Goal: Information Seeking & Learning: Check status

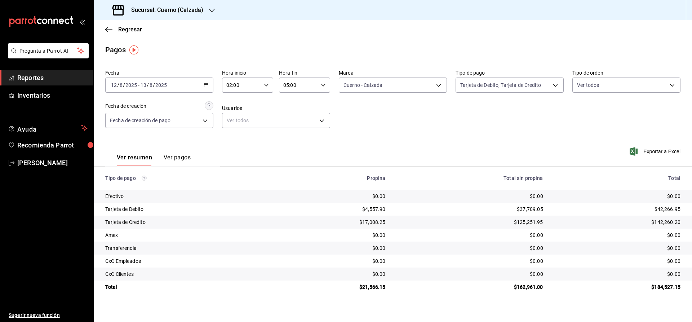
click at [569, 305] on main "Regresar Pagos Fecha [DATE] [DATE] - [DATE] [DATE] Hora inicio 02:00 Hora inici…" at bounding box center [393, 171] width 599 height 302
click at [136, 10] on h3 "Sucursal: Cuerno (Calzada)" at bounding box center [164, 10] width 78 height 9
click at [118, 46] on span "Clavadito (Calzada)" at bounding box center [122, 48] width 45 height 8
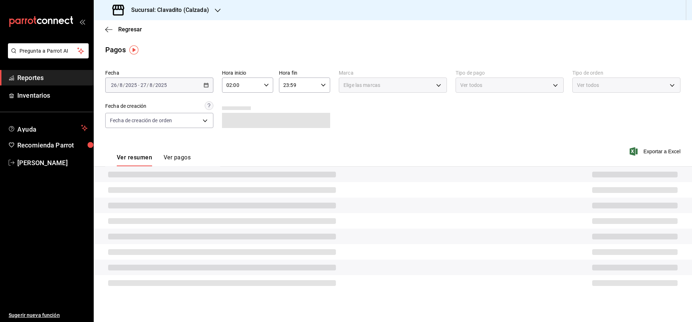
type input "ORDER_PAYMENT"
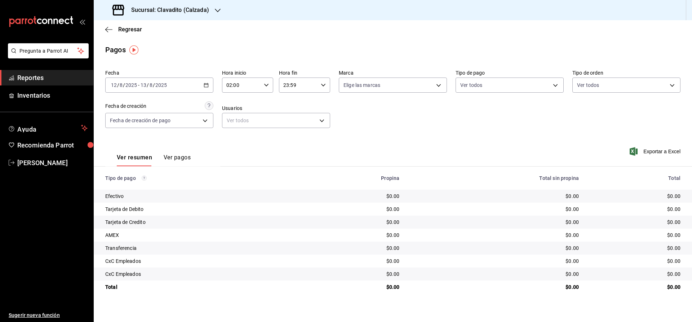
click at [204, 86] on \(Stroke\) "button" at bounding box center [206, 85] width 4 height 4
click at [148, 190] on span "Rango de fechas" at bounding box center [139, 188] width 56 height 8
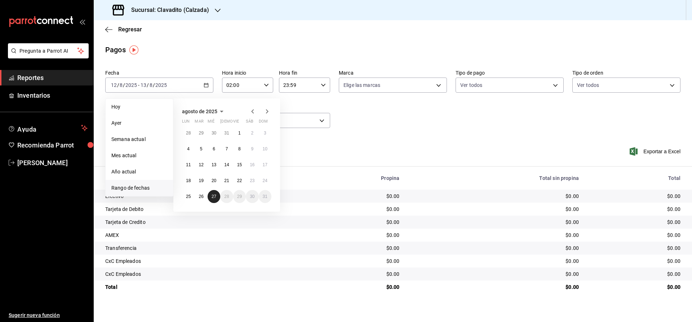
click at [213, 197] on abbr "27" at bounding box center [214, 196] width 5 height 5
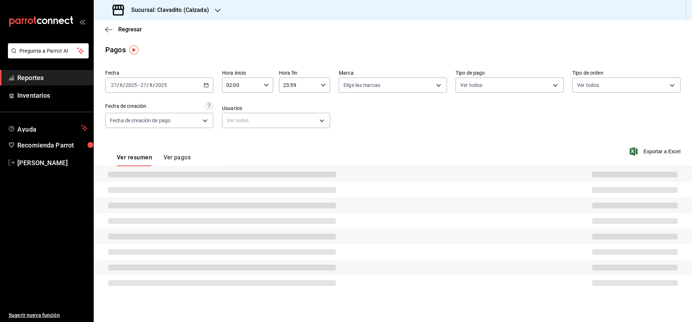
type input "00:00"
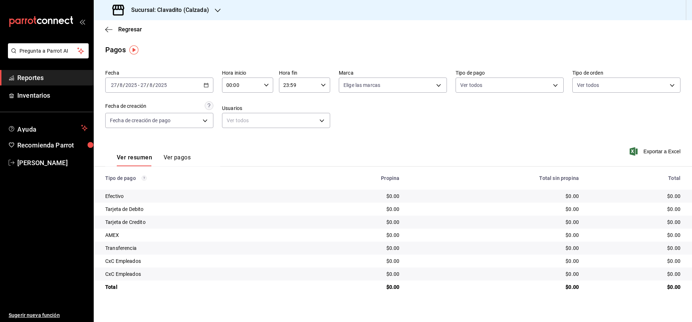
click at [50, 78] on span "Reportes" at bounding box center [52, 78] width 70 height 10
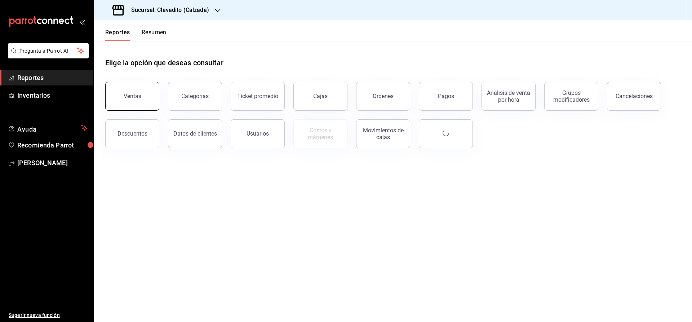
click at [149, 94] on button "Ventas" at bounding box center [132, 96] width 54 height 29
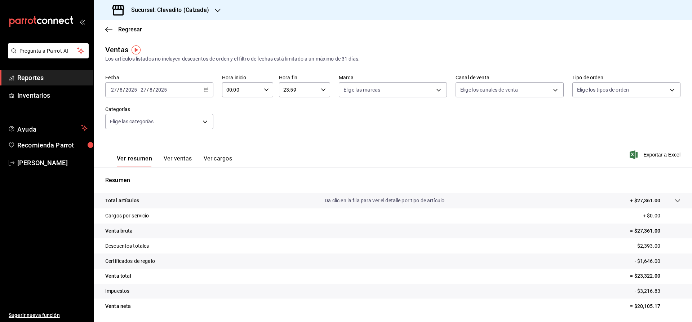
click at [173, 12] on h3 "Sucursal: Clavadito (Calzada)" at bounding box center [167, 10] width 84 height 9
click at [111, 33] on span "Cuerno (Calzada)" at bounding box center [120, 31] width 40 height 8
click at [59, 80] on span "Reportes" at bounding box center [52, 78] width 70 height 10
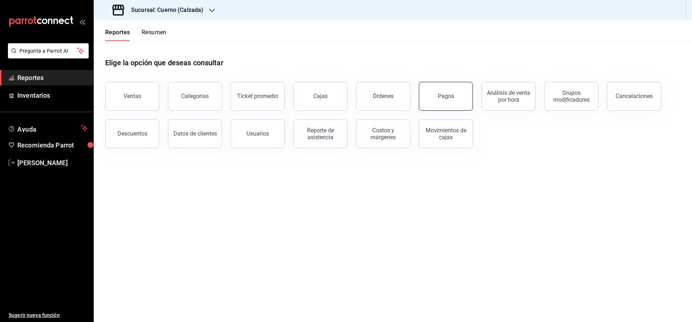
click at [447, 98] on div "Pagos" at bounding box center [446, 96] width 16 height 7
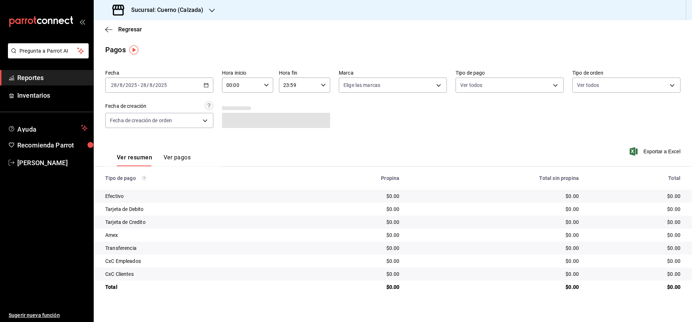
click at [204, 83] on icon "button" at bounding box center [206, 85] width 5 height 5
click at [158, 186] on span "Rango de fechas" at bounding box center [139, 188] width 56 height 8
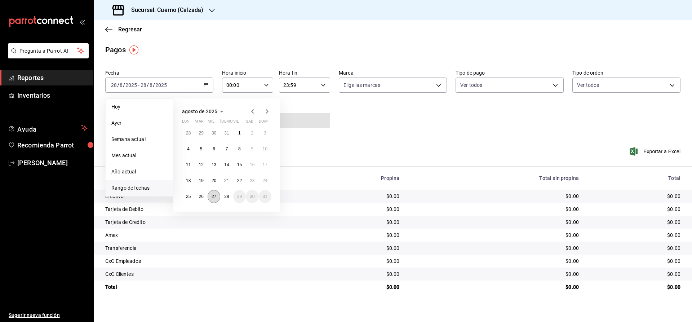
click at [215, 197] on abbr "27" at bounding box center [214, 196] width 5 height 5
click at [226, 197] on abbr "28" at bounding box center [226, 196] width 5 height 5
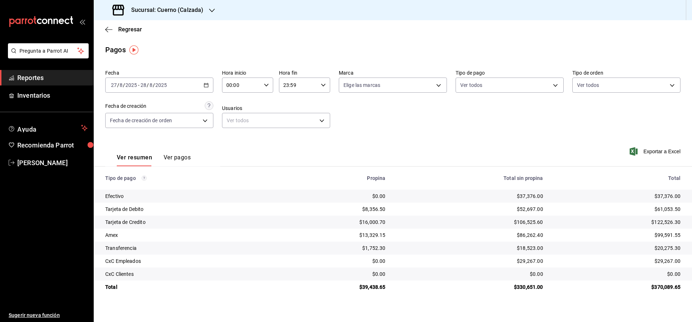
click at [412, 137] on div "Ver resumen Ver pagos Exportar a Excel" at bounding box center [393, 156] width 599 height 38
click at [157, 7] on h3 "Sucursal: Cuerno (Calzada)" at bounding box center [164, 10] width 78 height 9
click at [264, 48] on div at bounding box center [346, 161] width 692 height 322
click at [212, 85] on div "2025-08-27 27 / 8 / 2025 - 2025-08-28 28 / 8 / 2025" at bounding box center [159, 85] width 108 height 15
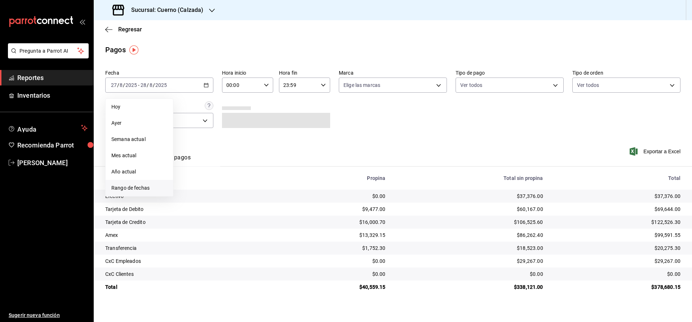
click at [143, 180] on li "Rango de fechas" at bounding box center [139, 188] width 67 height 16
drag, startPoint x: 214, startPoint y: 196, endPoint x: 226, endPoint y: 196, distance: 12.3
click at [215, 196] on abbr "27" at bounding box center [214, 196] width 5 height 5
click at [228, 196] on abbr "28" at bounding box center [226, 196] width 5 height 5
click at [265, 85] on icon "button" at bounding box center [266, 85] width 5 height 5
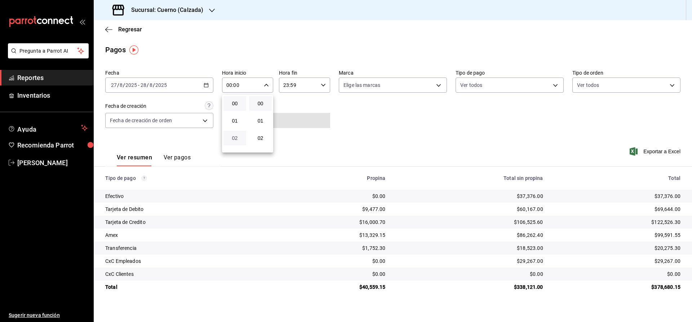
click at [235, 138] on span "02" at bounding box center [235, 138] width 14 height 6
type input "02:00"
click at [328, 136] on div at bounding box center [346, 161] width 692 height 322
click at [328, 84] on div "23:59 Hora fin" at bounding box center [304, 85] width 51 height 15
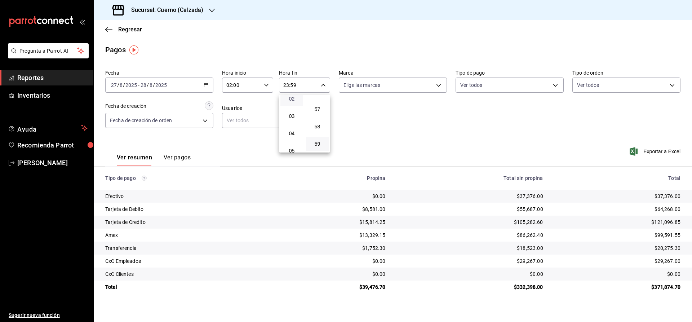
click at [294, 99] on span "02" at bounding box center [292, 99] width 14 height 6
click at [320, 103] on span "00" at bounding box center [317, 104] width 14 height 6
type input "02:00"
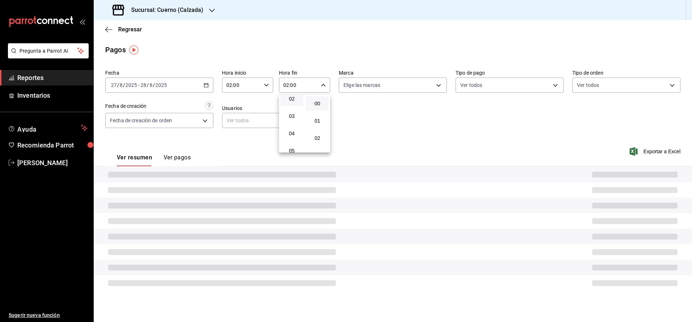
click at [345, 112] on div at bounding box center [346, 161] width 692 height 322
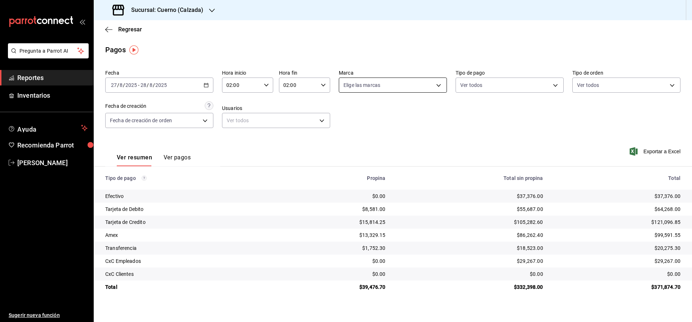
click at [400, 87] on body "Pregunta a Parrot AI Reportes Inventarios Ayuda Recomienda Parrot Julia Morales…" at bounding box center [346, 161] width 692 height 322
click at [374, 132] on li "Cuerno - Calzada" at bounding box center [392, 137] width 107 height 16
type input "b7ae777b-2dfc-42e0-9650-6cefdf37a424"
checkbox input "true"
click at [518, 124] on div at bounding box center [346, 161] width 692 height 322
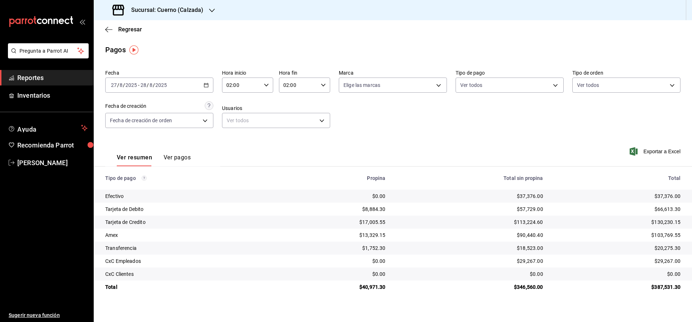
click at [471, 120] on div "Fecha [DATE] [DATE] - [DATE] [DATE] Hora inicio 02:00 Hora inicio Hora fin 02:0…" at bounding box center [392, 102] width 575 height 70
click at [358, 90] on body "Pregunta a Parrot AI Reportes Inventarios Ayuda Recomienda Parrot Julia Morales…" at bounding box center [346, 161] width 692 height 322
click at [371, 136] on span "Cuerno - Calzada" at bounding box center [401, 137] width 85 height 8
type input "b7ae777b-2dfc-42e0-9650-6cefdf37a424"
checkbox input "true"
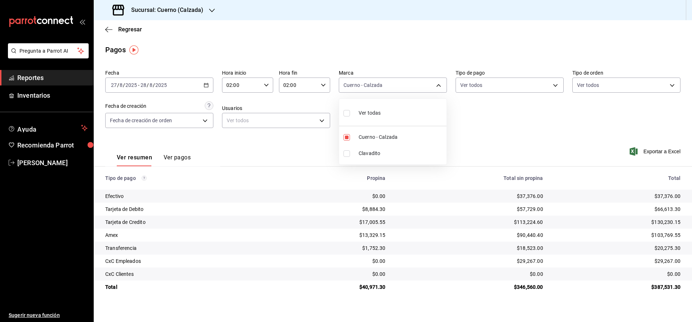
click at [59, 75] on div at bounding box center [346, 161] width 692 height 322
click at [58, 83] on link "Reportes" at bounding box center [46, 78] width 93 height 16
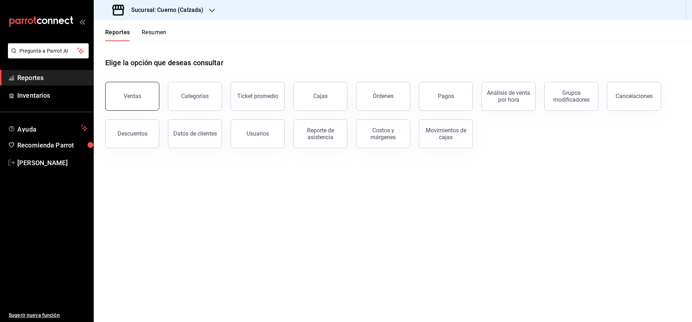
click at [129, 96] on div "Ventas" at bounding box center [133, 96] width 18 height 7
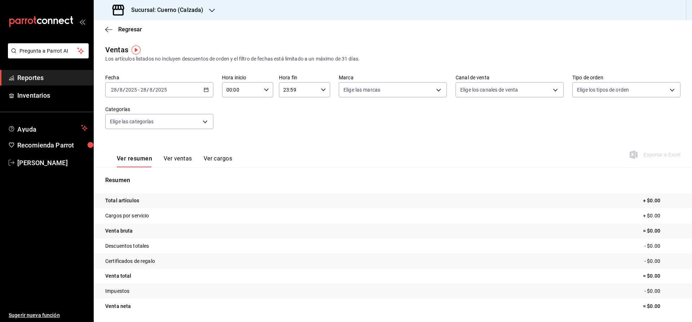
click at [205, 92] on \(Stroke\) "button" at bounding box center [206, 90] width 4 height 4
click at [146, 177] on span "Rango de fechas" at bounding box center [139, 177] width 56 height 8
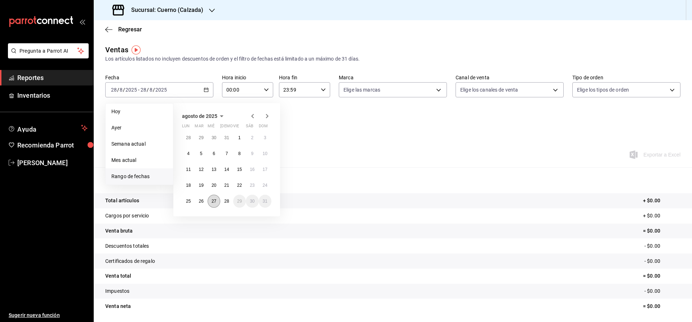
click at [211, 203] on button "27" at bounding box center [214, 201] width 13 height 13
click at [227, 204] on button "28" at bounding box center [226, 201] width 13 height 13
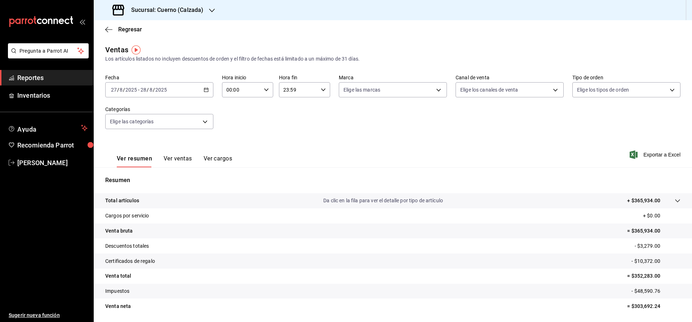
click at [266, 88] on icon "button" at bounding box center [266, 89] width 5 height 5
click at [346, 150] on div at bounding box center [346, 161] width 692 height 322
click at [207, 89] on \(Stroke\) "button" at bounding box center [206, 89] width 4 height 0
click at [145, 176] on span "Rango de fechas" at bounding box center [139, 177] width 56 height 8
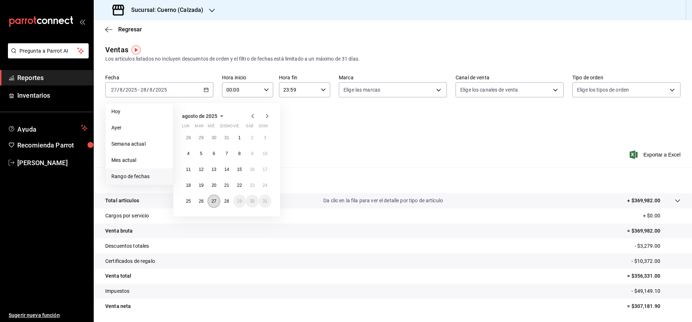
click at [219, 202] on button "27" at bounding box center [214, 201] width 13 height 13
click at [224, 202] on button "28" at bounding box center [226, 201] width 13 height 13
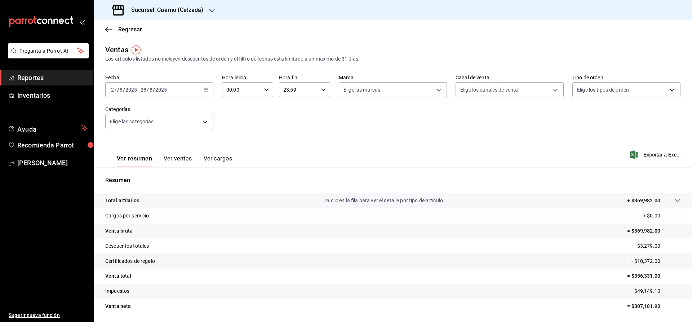
click at [267, 86] on div "00:00 Hora inicio" at bounding box center [247, 89] width 51 height 15
click at [235, 145] on span "02" at bounding box center [235, 143] width 14 height 6
type input "02:00"
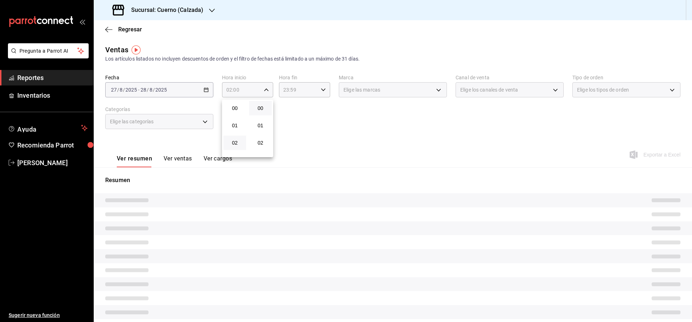
click at [323, 129] on div at bounding box center [346, 161] width 692 height 322
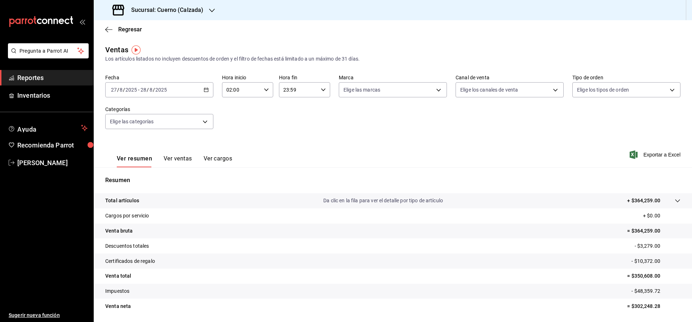
click at [322, 88] on icon "button" at bounding box center [323, 89] width 5 height 5
click at [291, 106] on span "02" at bounding box center [292, 104] width 14 height 6
click at [315, 105] on button "00" at bounding box center [317, 108] width 23 height 14
type input "02:00"
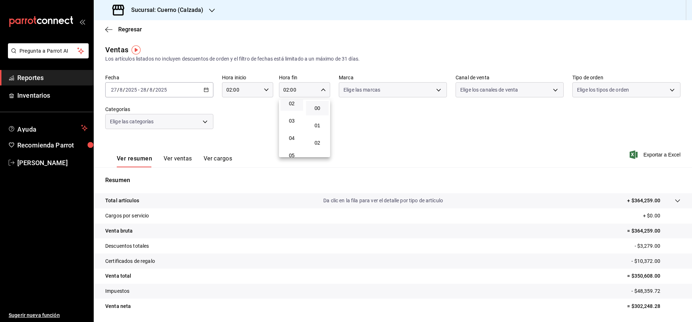
click at [461, 143] on div at bounding box center [346, 161] width 692 height 322
click at [420, 87] on body "Pregunta a Parrot AI Reportes Inventarios Ayuda Recomienda Parrot Julia Morales…" at bounding box center [346, 161] width 692 height 322
click at [385, 141] on span "Cuerno - Calzada" at bounding box center [401, 142] width 85 height 8
type input "b7ae777b-2dfc-42e0-9650-6cefdf37a424"
checkbox input "true"
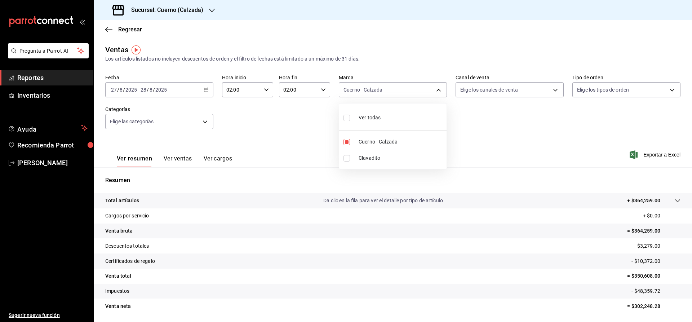
click at [555, 170] on div at bounding box center [346, 161] width 692 height 322
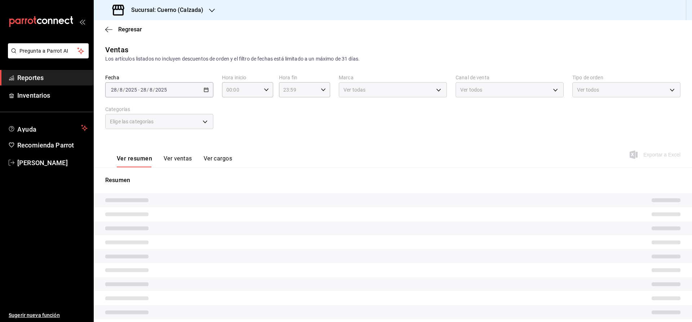
type input "02:00"
type input "b7ae777b-2dfc-42e0-9650-6cefdf37a424"
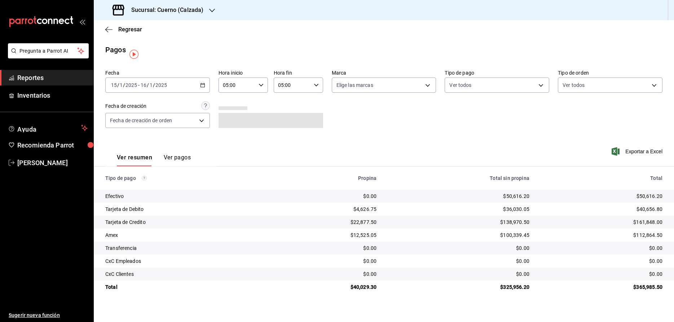
click at [58, 74] on span "Reportes" at bounding box center [52, 78] width 70 height 10
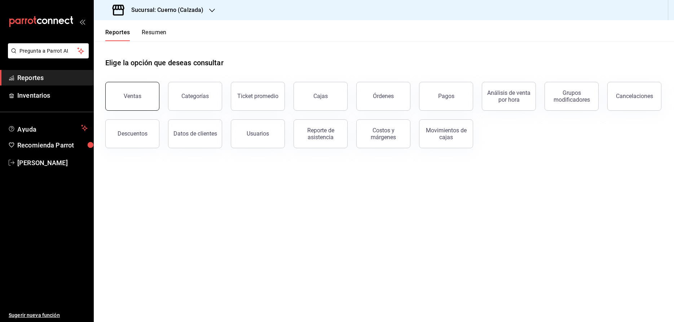
click at [130, 101] on button "Ventas" at bounding box center [132, 96] width 54 height 29
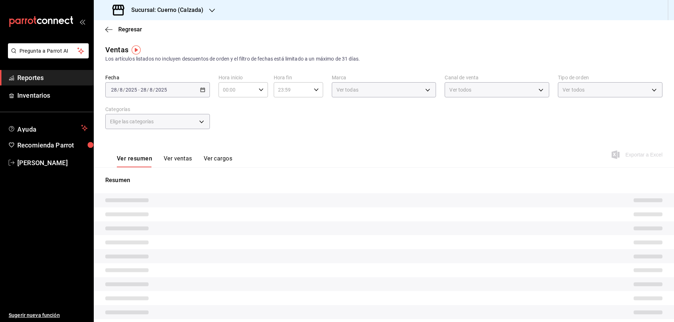
type input "02:00"
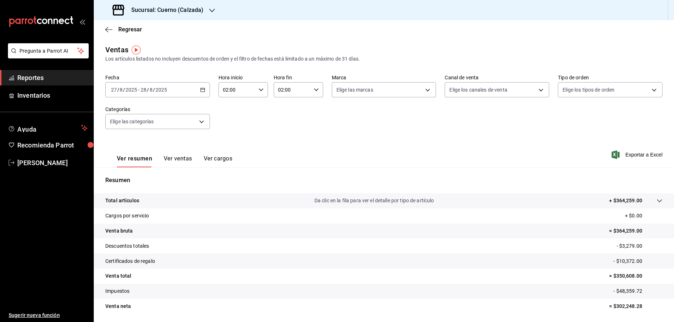
click at [204, 90] on icon "button" at bounding box center [202, 89] width 5 height 5
click at [130, 175] on span "Rango de fechas" at bounding box center [139, 177] width 56 height 8
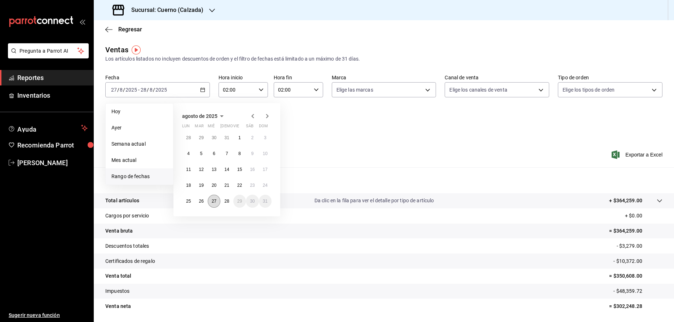
click at [208, 199] on button "27" at bounding box center [214, 201] width 13 height 13
click at [224, 200] on button "28" at bounding box center [226, 201] width 13 height 13
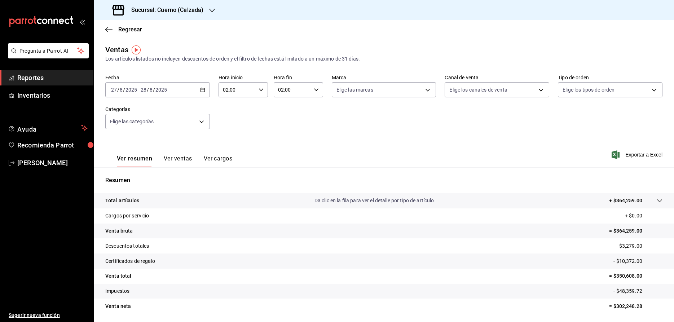
click at [259, 88] on icon "button" at bounding box center [261, 89] width 5 height 5
click at [233, 110] on span "05" at bounding box center [230, 108] width 13 height 6
type input "05:00"
click at [313, 88] on div at bounding box center [337, 161] width 674 height 322
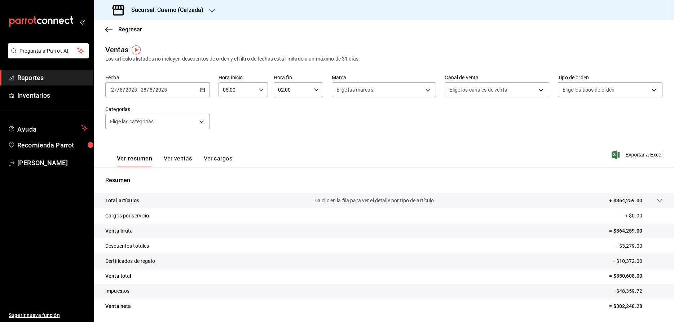
click at [318, 88] on icon "button" at bounding box center [316, 89] width 5 height 5
click at [281, 108] on span "05" at bounding box center [285, 108] width 13 height 6
type input "05:00"
click at [372, 122] on div at bounding box center [337, 161] width 674 height 322
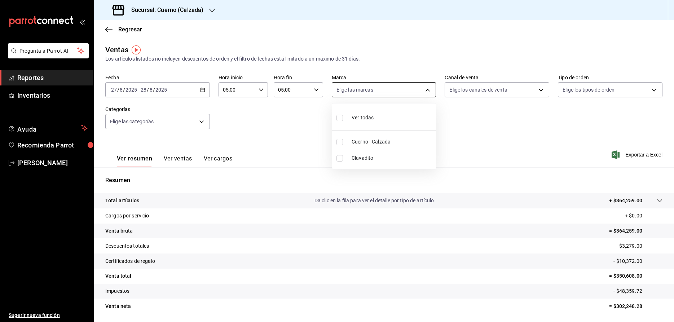
click at [426, 91] on body "Pregunta a Parrot AI Reportes Inventarios Ayuda Recomienda Parrot [PERSON_NAME]…" at bounding box center [337, 161] width 674 height 322
click at [340, 142] on input "checkbox" at bounding box center [339, 142] width 6 height 6
checkbox input "true"
type input "b7ae777b-2dfc-42e0-9650-6cefdf37a424"
click at [291, 129] on div at bounding box center [337, 161] width 674 height 322
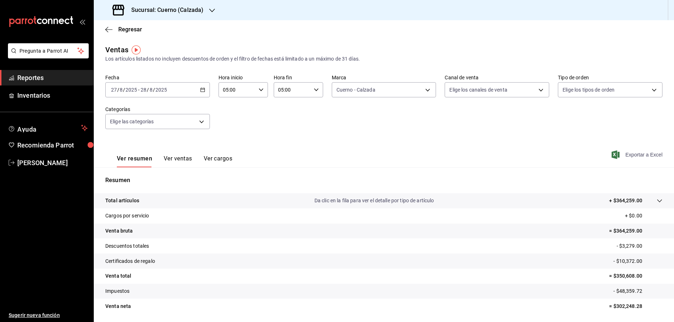
click at [632, 156] on span "Exportar a Excel" at bounding box center [637, 154] width 49 height 9
click at [62, 82] on span "Reportes" at bounding box center [52, 78] width 70 height 10
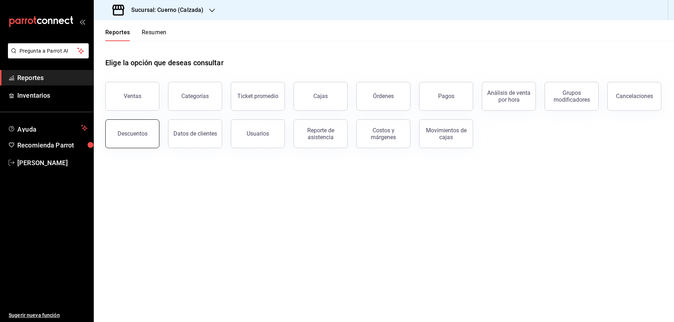
click at [150, 135] on button "Descuentos" at bounding box center [132, 133] width 54 height 29
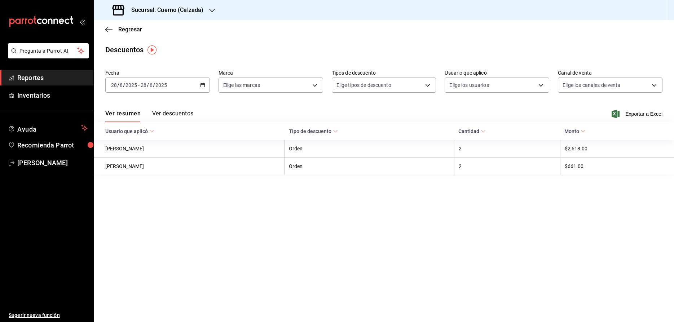
click at [202, 85] on icon "button" at bounding box center [202, 85] width 5 height 5
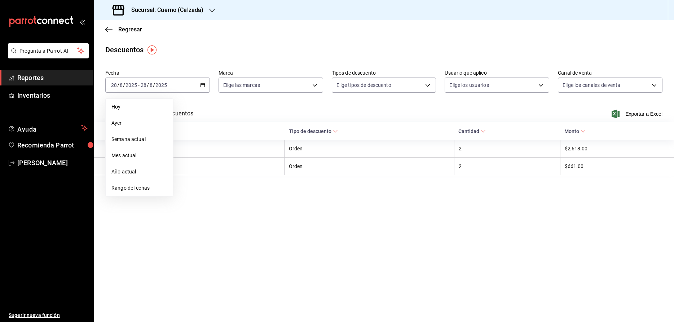
click at [122, 185] on span "Rango de fechas" at bounding box center [139, 188] width 56 height 8
click at [216, 199] on button "27" at bounding box center [214, 196] width 13 height 13
click at [221, 194] on button "28" at bounding box center [226, 196] width 13 height 13
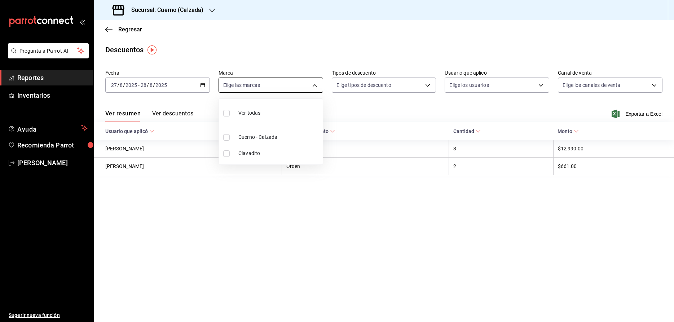
click at [317, 88] on body "Pregunta a Parrot AI Reportes Inventarios Ayuda Recomienda Parrot [PERSON_NAME]…" at bounding box center [337, 161] width 674 height 322
click at [281, 136] on span "Cuerno - Calzada" at bounding box center [278, 137] width 81 height 8
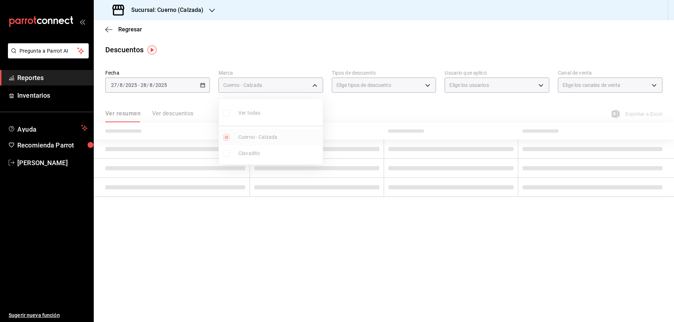
type input "b7ae777b-2dfc-42e0-9650-6cefdf37a424"
checkbox input "true"
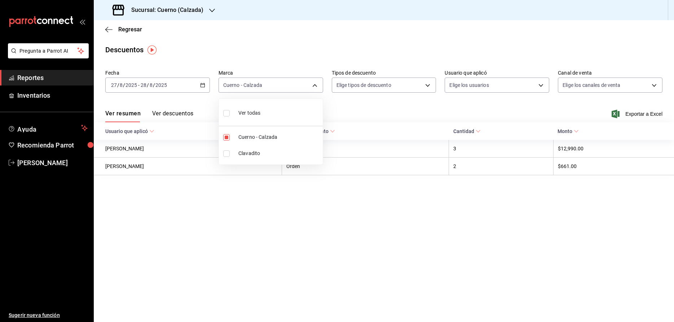
click at [186, 115] on div at bounding box center [337, 161] width 674 height 322
click at [177, 110] on button "Ver descuentos" at bounding box center [172, 116] width 41 height 12
